Goal: Information Seeking & Learning: Find specific fact

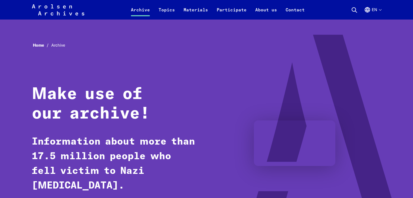
scroll to position [484, 0]
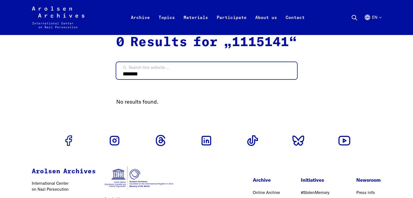
click at [155, 76] on input "*******" at bounding box center [206, 70] width 181 height 17
type input "*"
type input "*****"
